Goal: Register for event/course

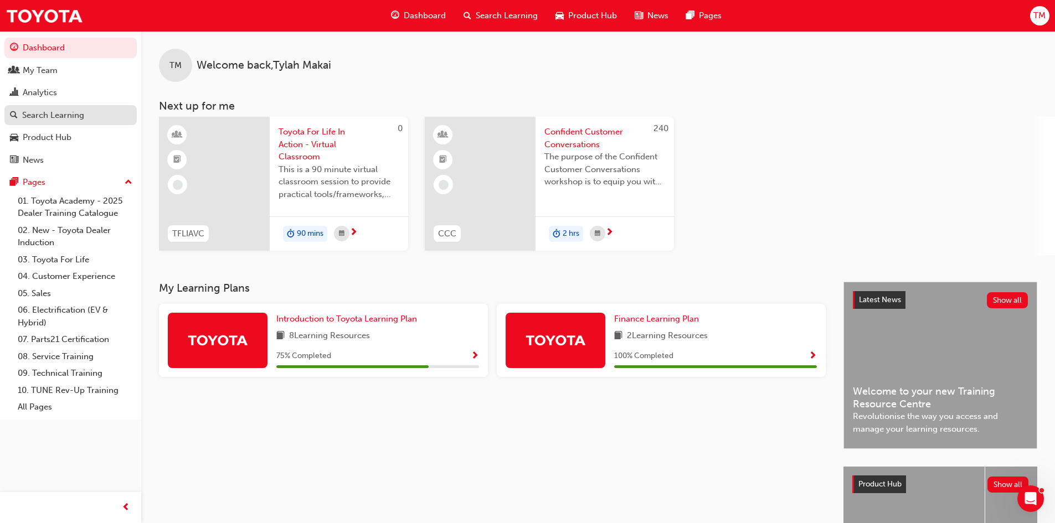
click at [54, 117] on div "Search Learning" at bounding box center [53, 115] width 62 height 13
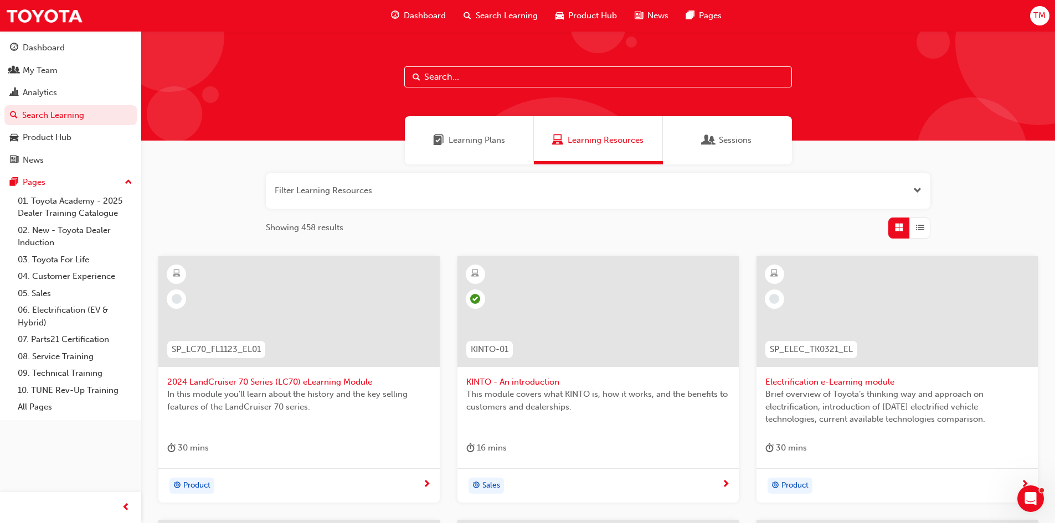
click at [742, 142] on span "Sessions" at bounding box center [735, 140] width 33 height 13
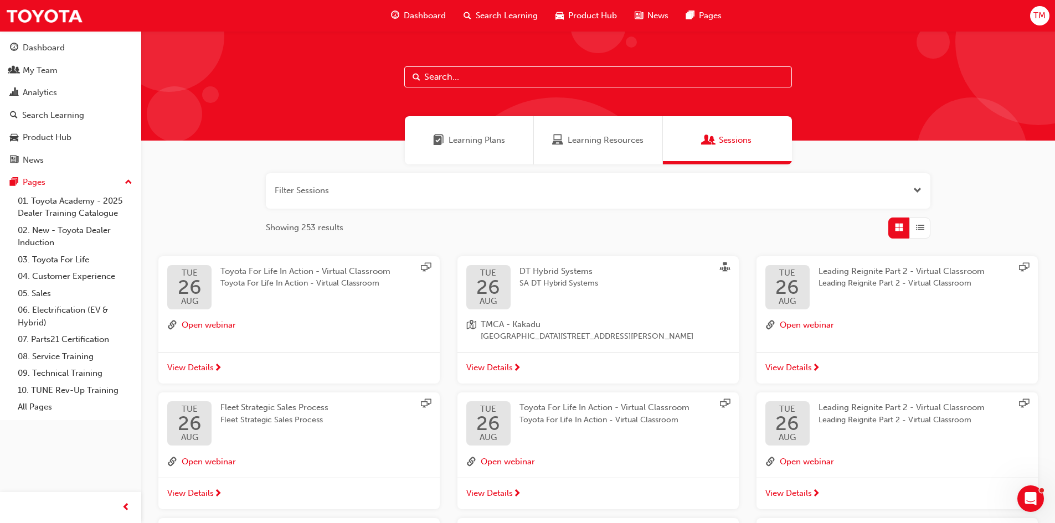
click at [426, 75] on input "text" at bounding box center [598, 76] width 388 height 21
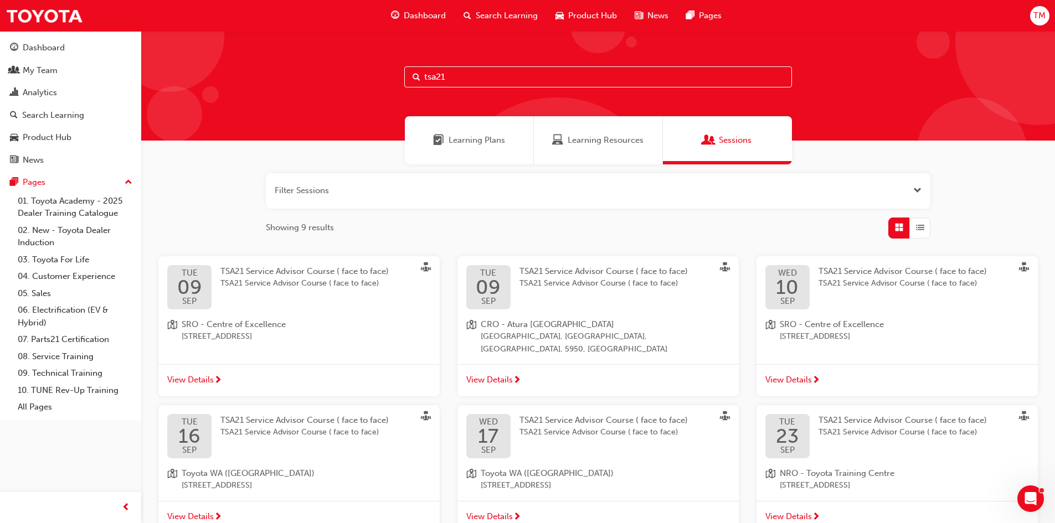
scroll to position [55, 0]
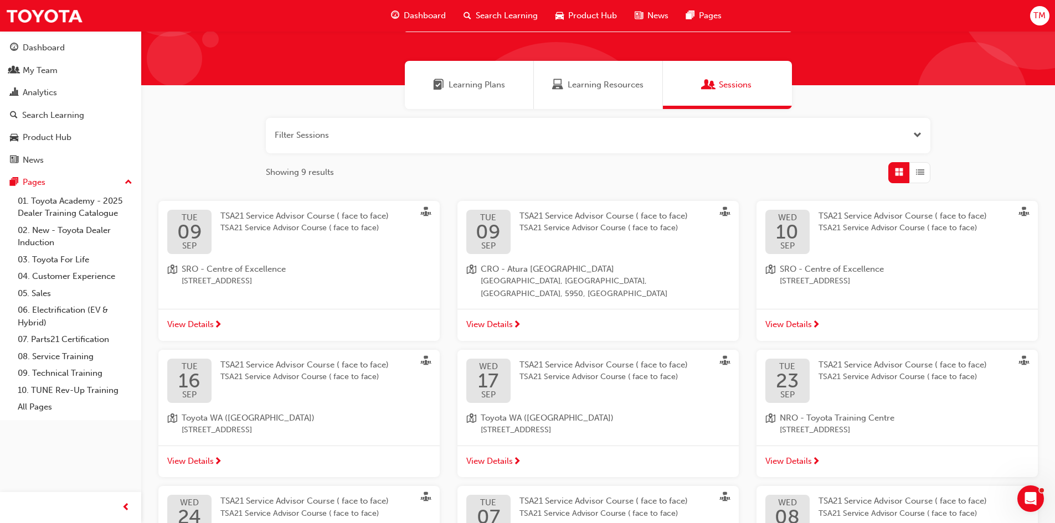
type input "tsa21"
click at [853, 242] on div "TSA21 Service Advisor Course ( face to face) TSA21 Service Advisor Course ( fac…" at bounding box center [911, 232] width 186 height 44
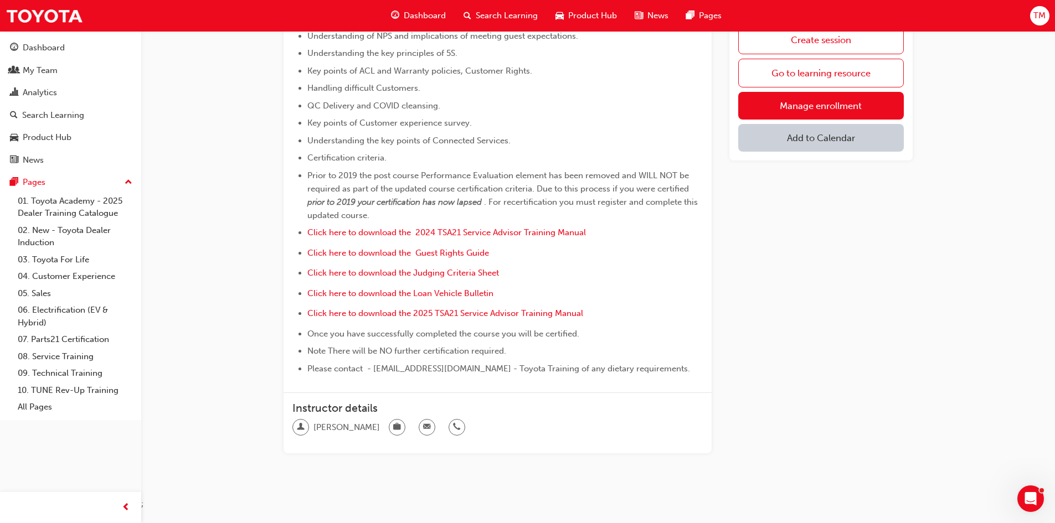
scroll to position [487, 0]
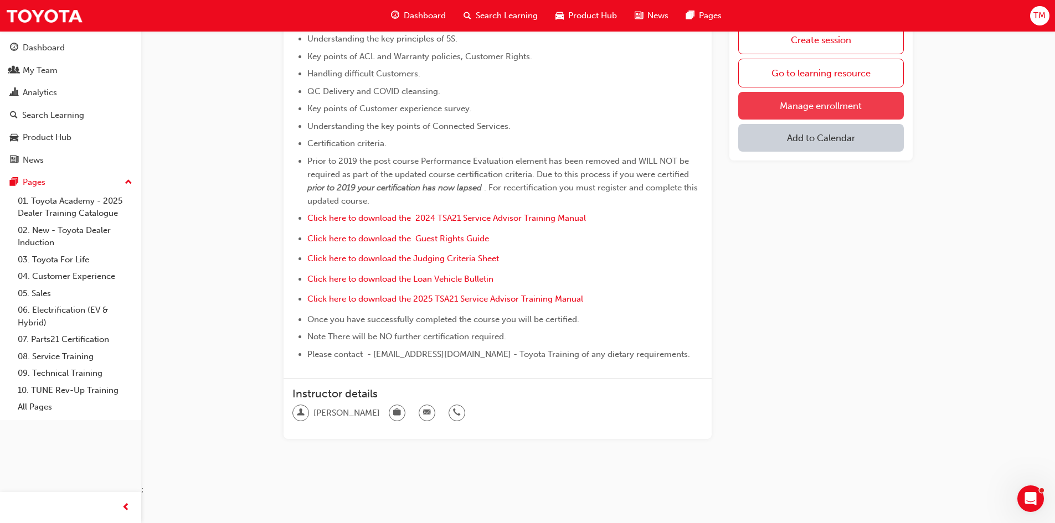
click at [793, 105] on link "Manage enrollment" at bounding box center [821, 106] width 166 height 28
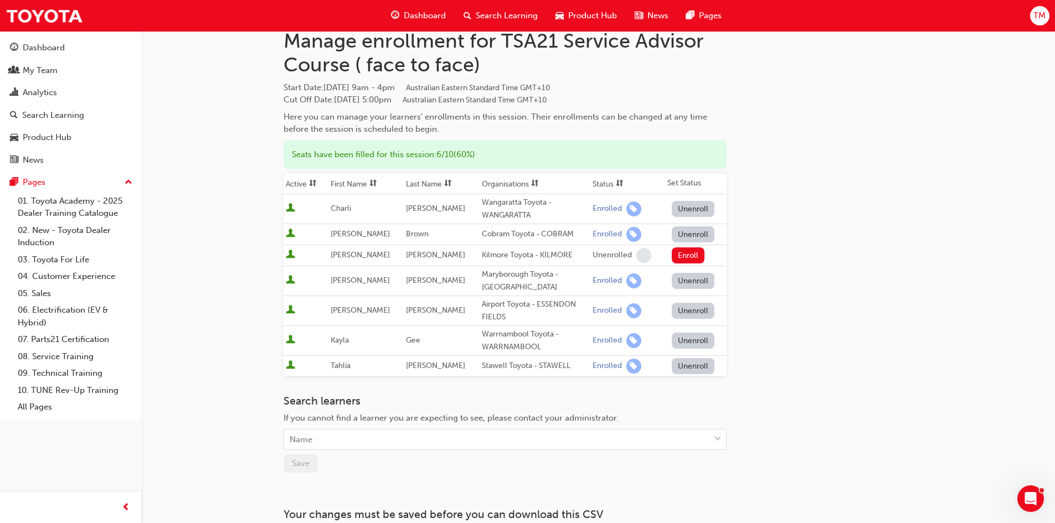
scroll to position [111, 0]
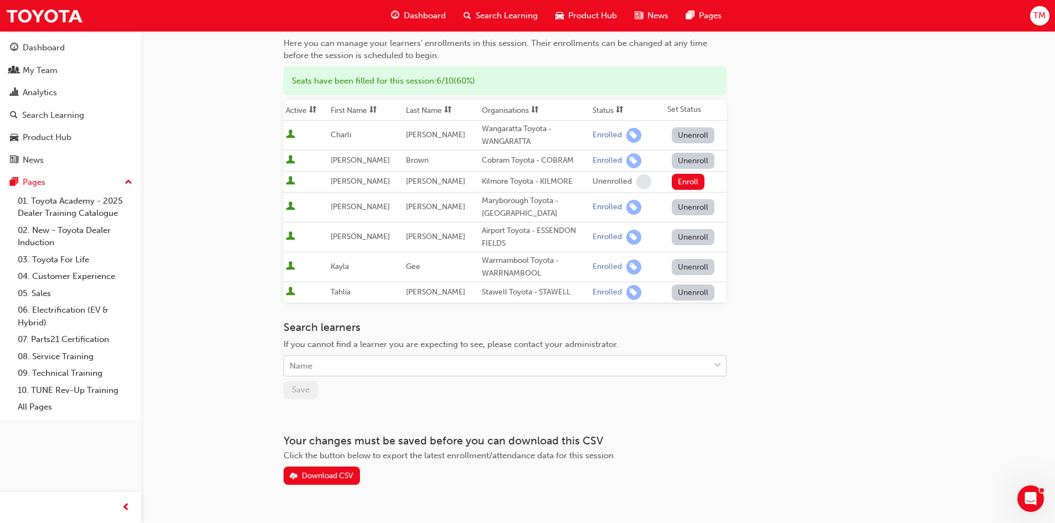
click at [316, 360] on div "Name" at bounding box center [496, 366] width 425 height 19
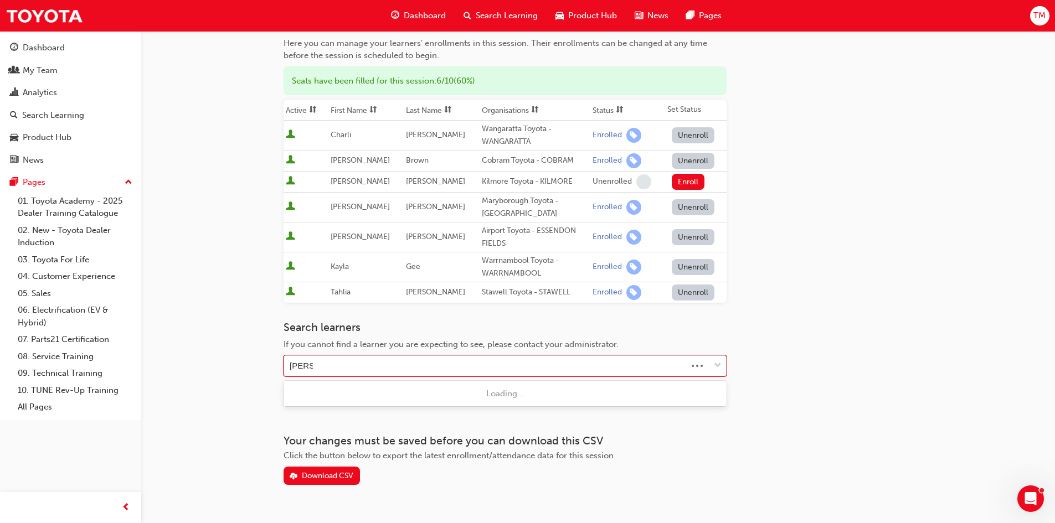
type input "[PERSON_NAME] [PERSON_NAME]"
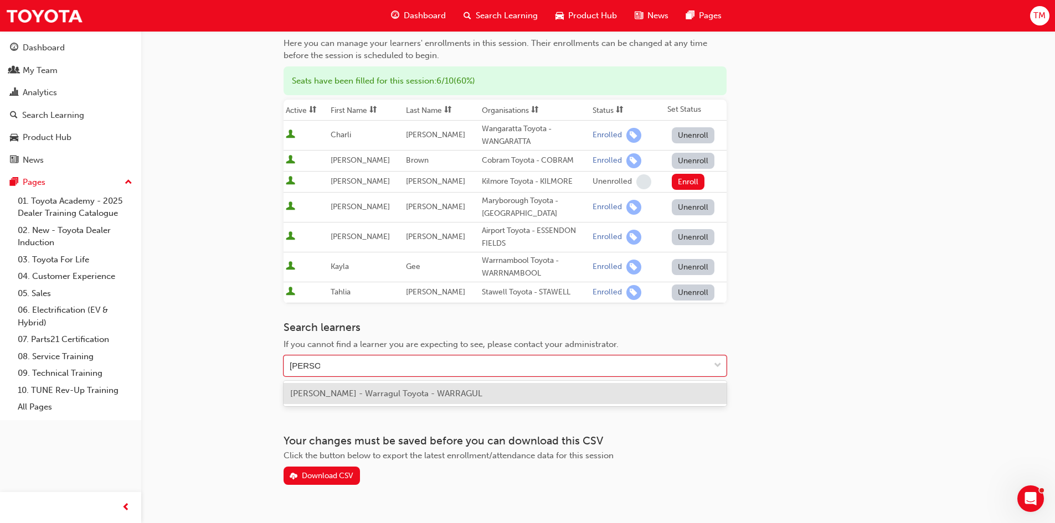
click at [332, 395] on span "[PERSON_NAME] - Warragul Toyota - WARRAGUL" at bounding box center [386, 394] width 192 height 10
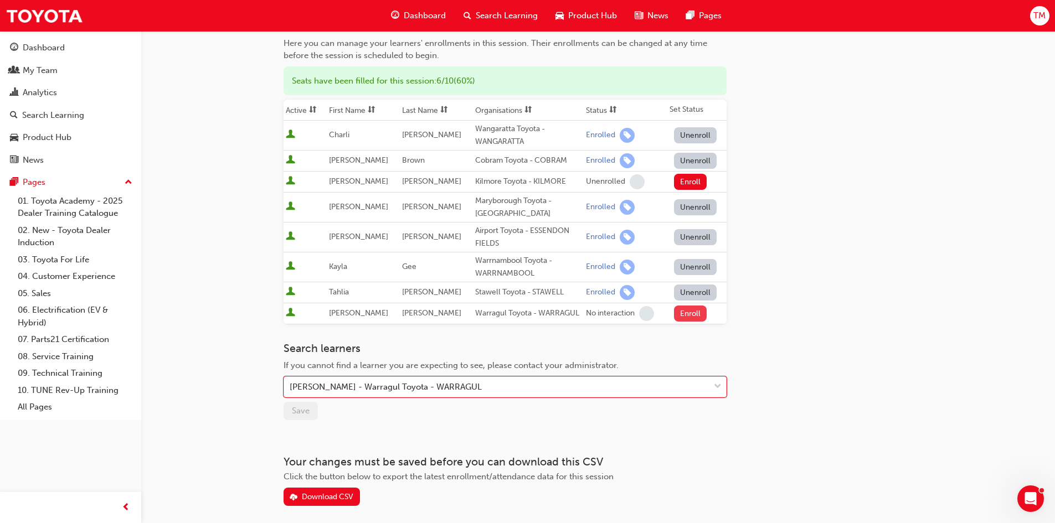
click at [687, 316] on button "Enroll" at bounding box center [690, 314] width 33 height 16
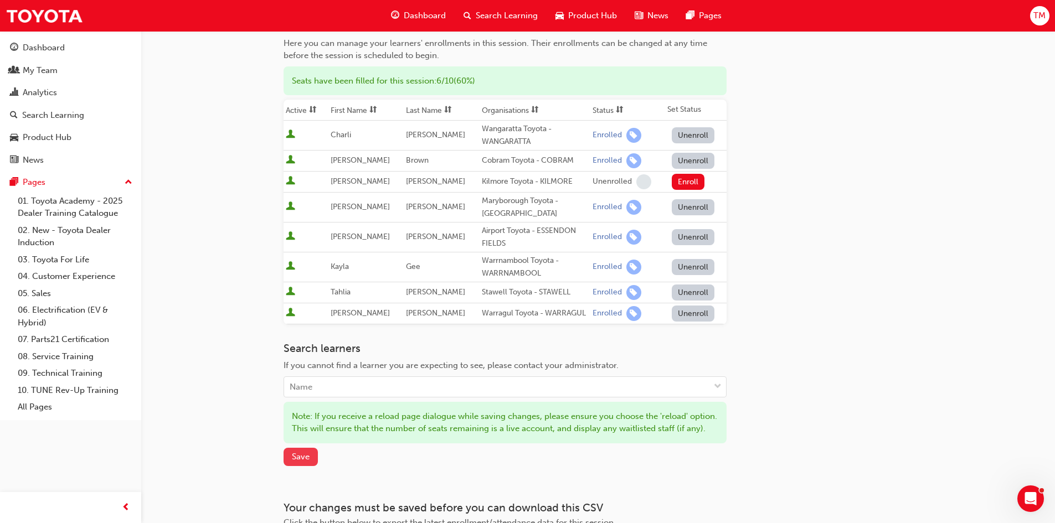
click at [297, 462] on span "Save" at bounding box center [301, 457] width 18 height 10
